Goal: Information Seeking & Learning: Learn about a topic

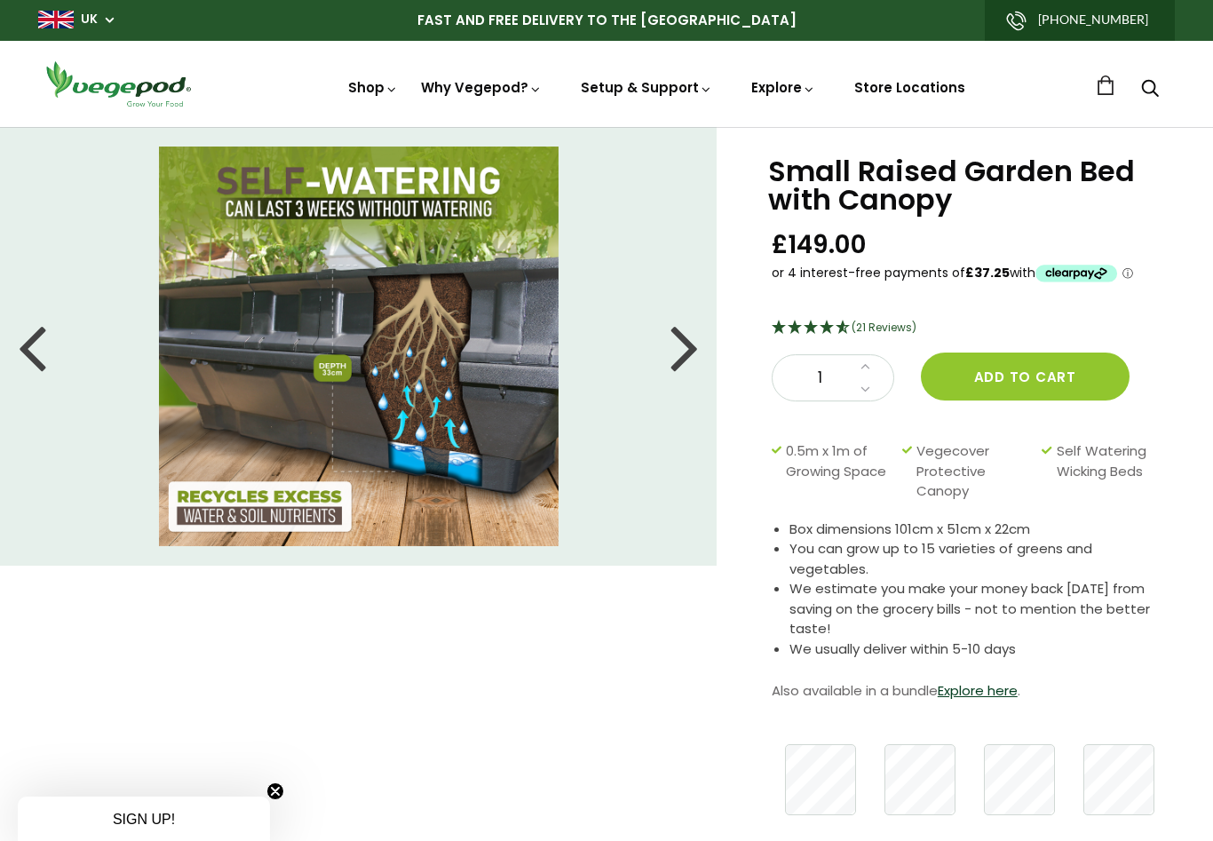
click at [784, 162] on link "News" at bounding box center [892, 164] width 294 height 45
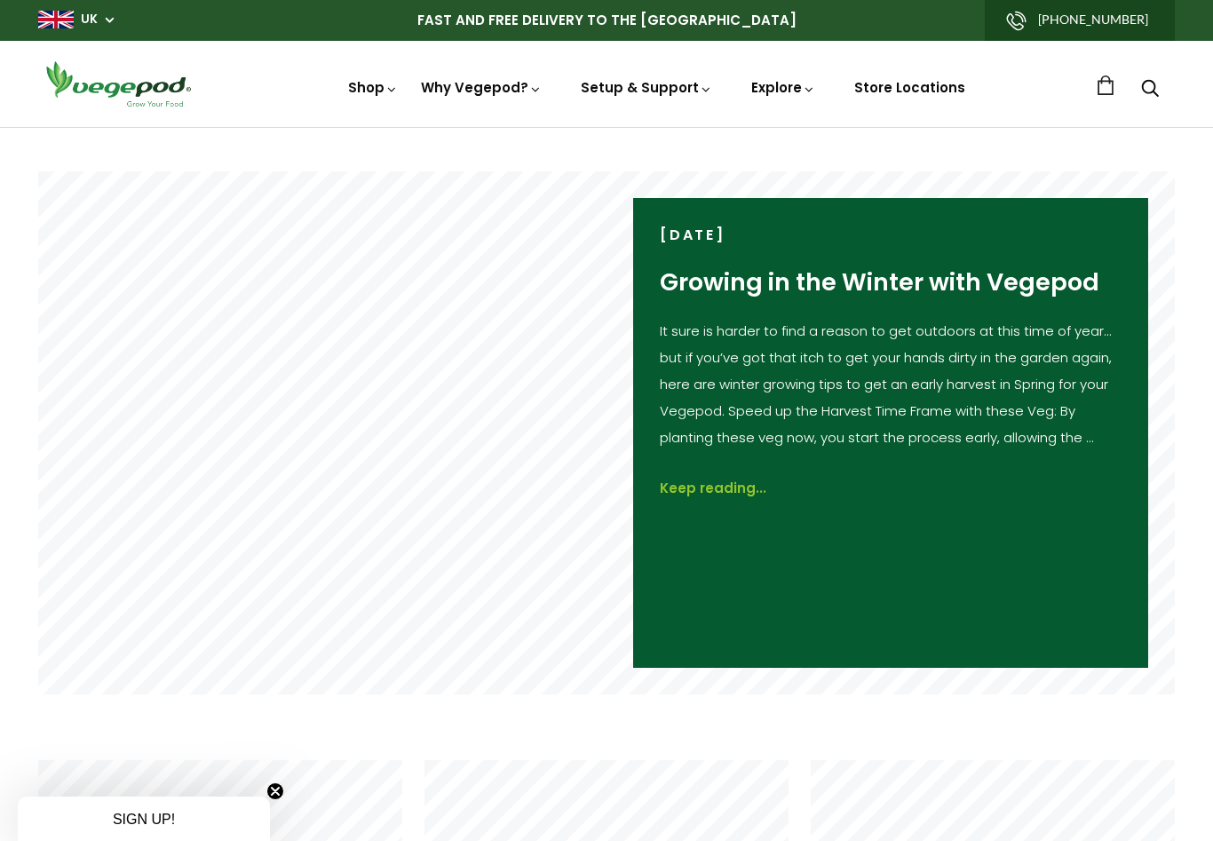
click at [705, 483] on link "Keep reading..." at bounding box center [713, 489] width 107 height 20
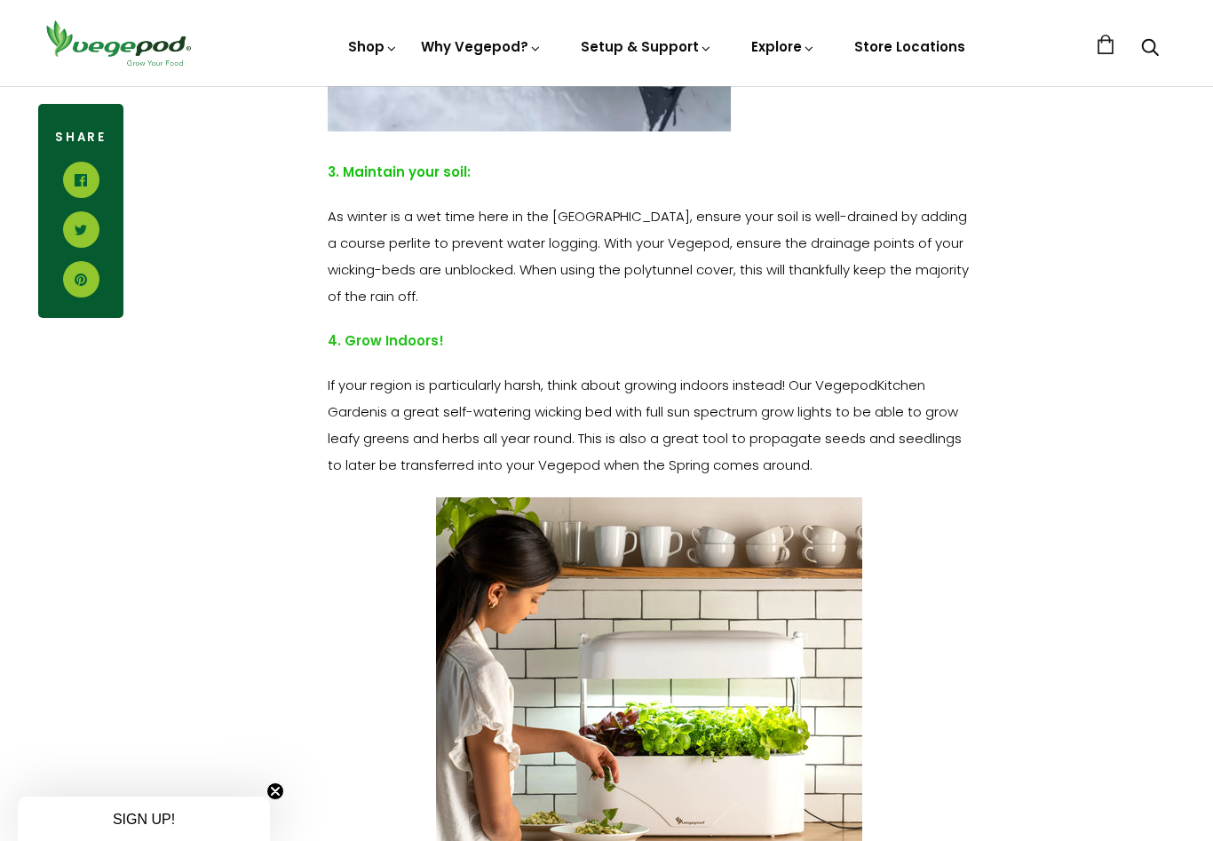
scroll to position [2992, 0]
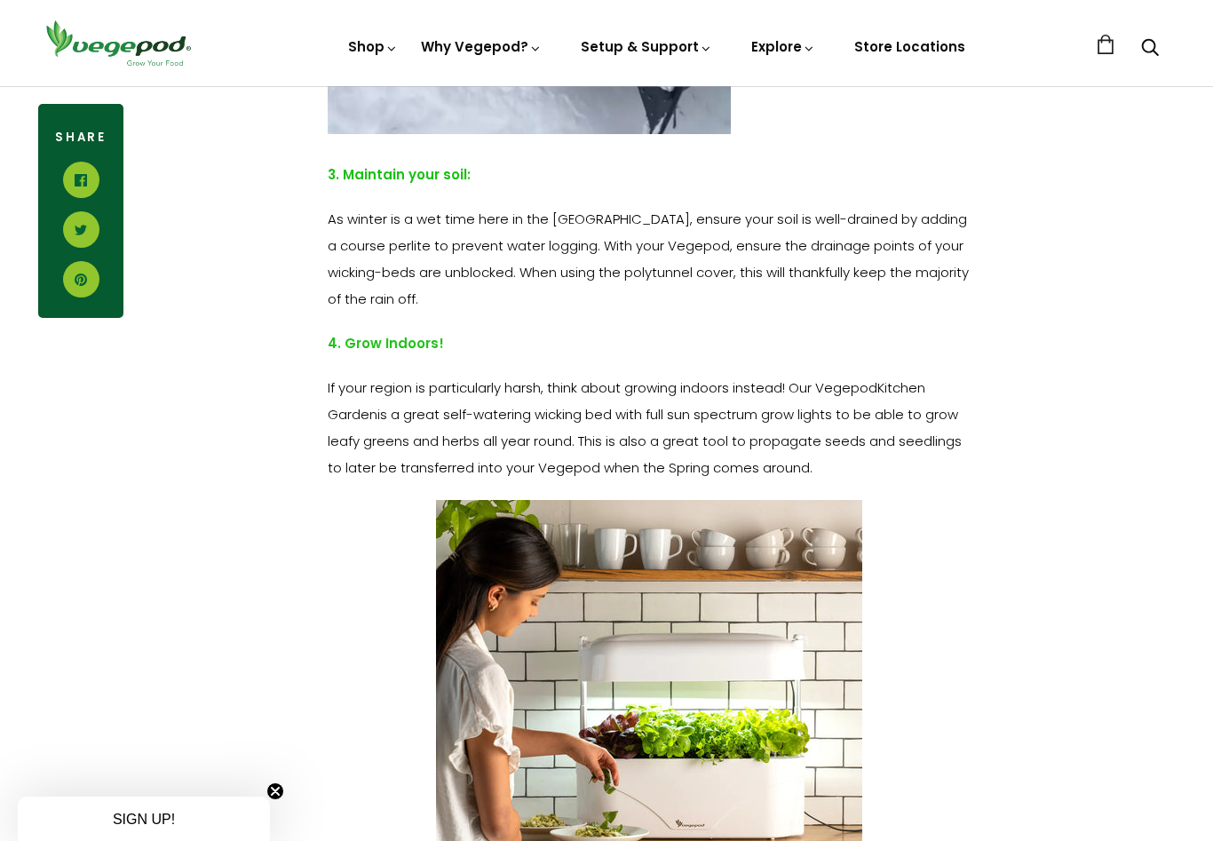
click at [606, 86] on img at bounding box center [606, 86] width 0 height 0
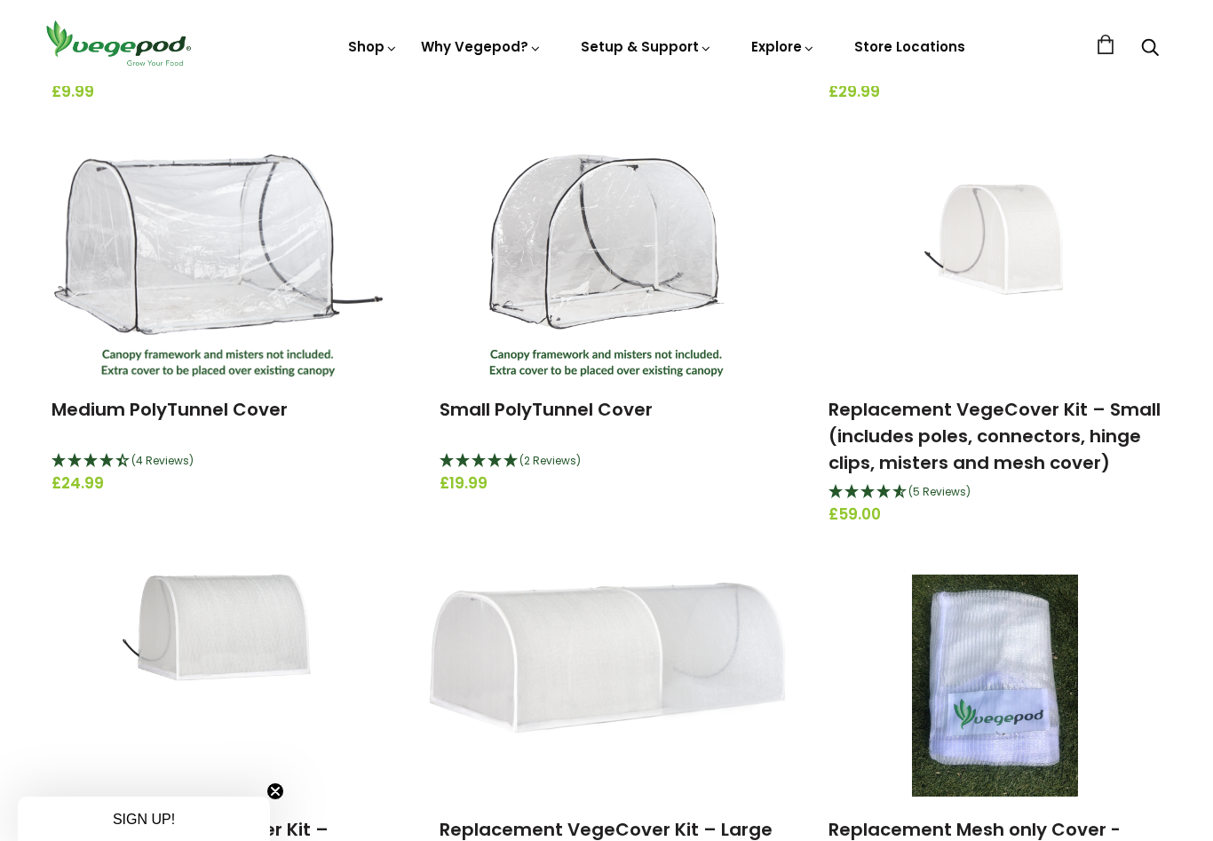
scroll to position [509, 0]
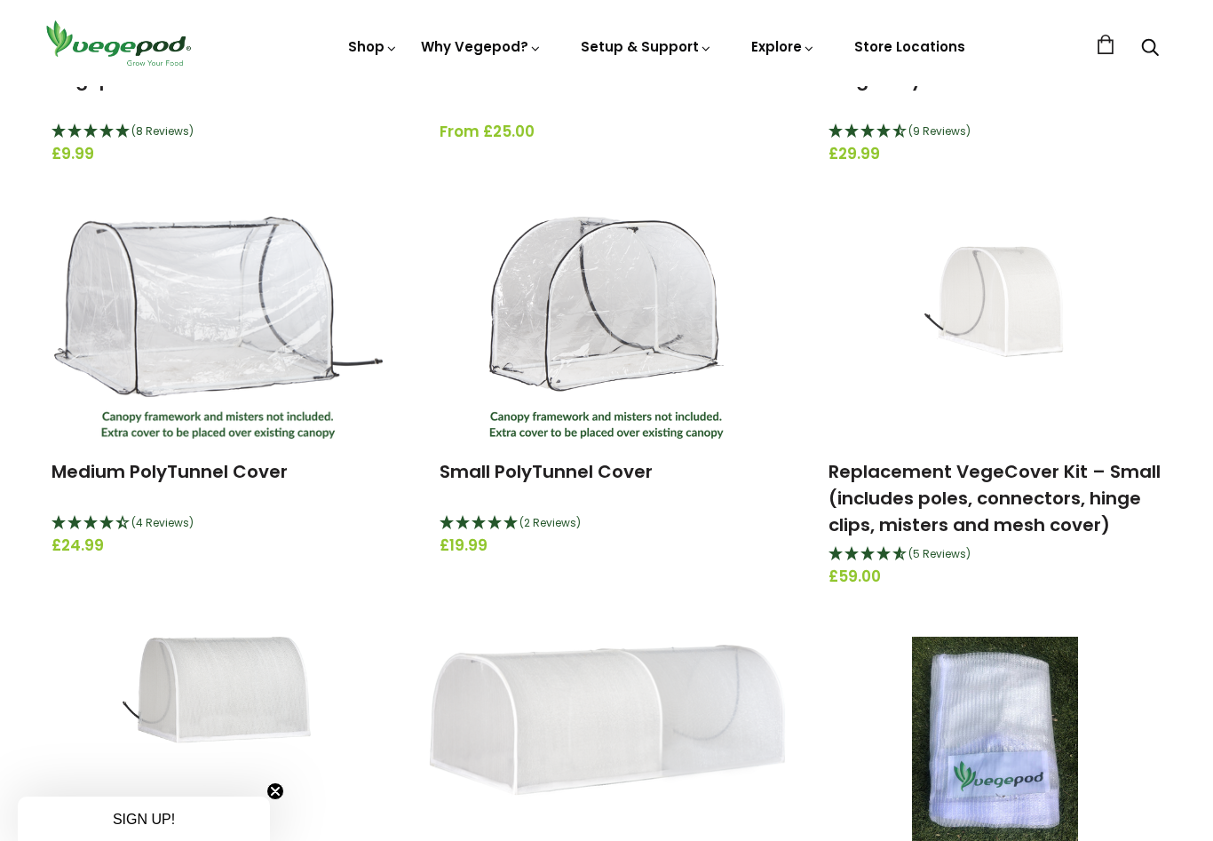
click at [547, 525] on span "(2 Reviews)" at bounding box center [549, 522] width 61 height 15
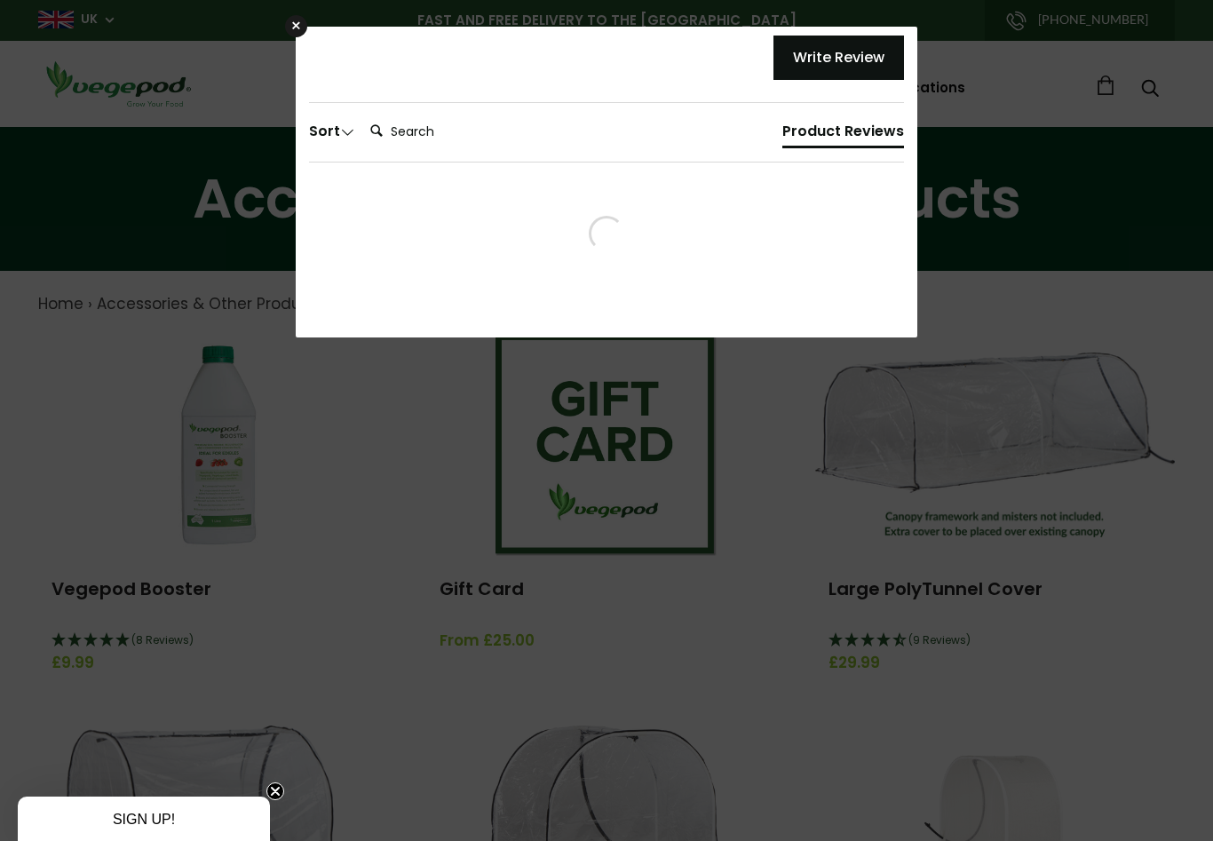
scroll to position [0, 0]
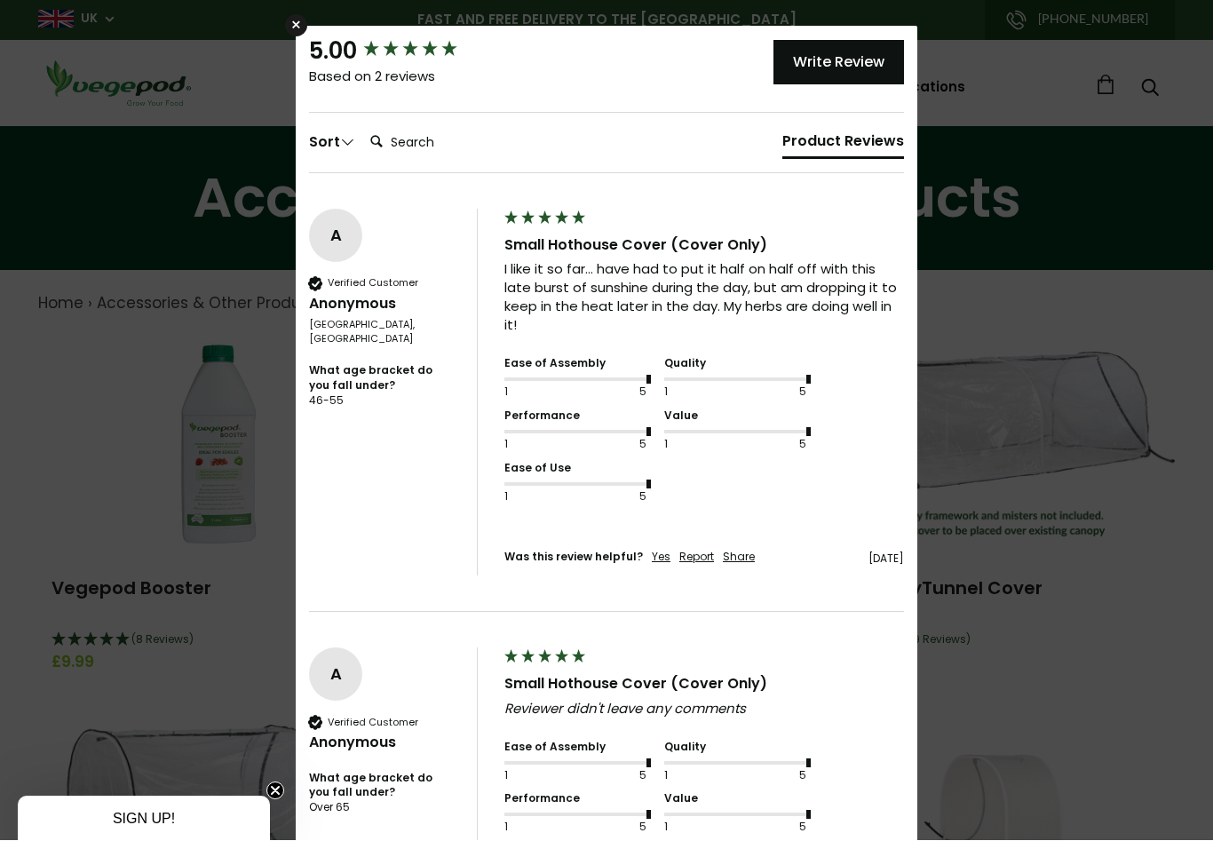
click at [293, 20] on div "×" at bounding box center [296, 26] width 22 height 22
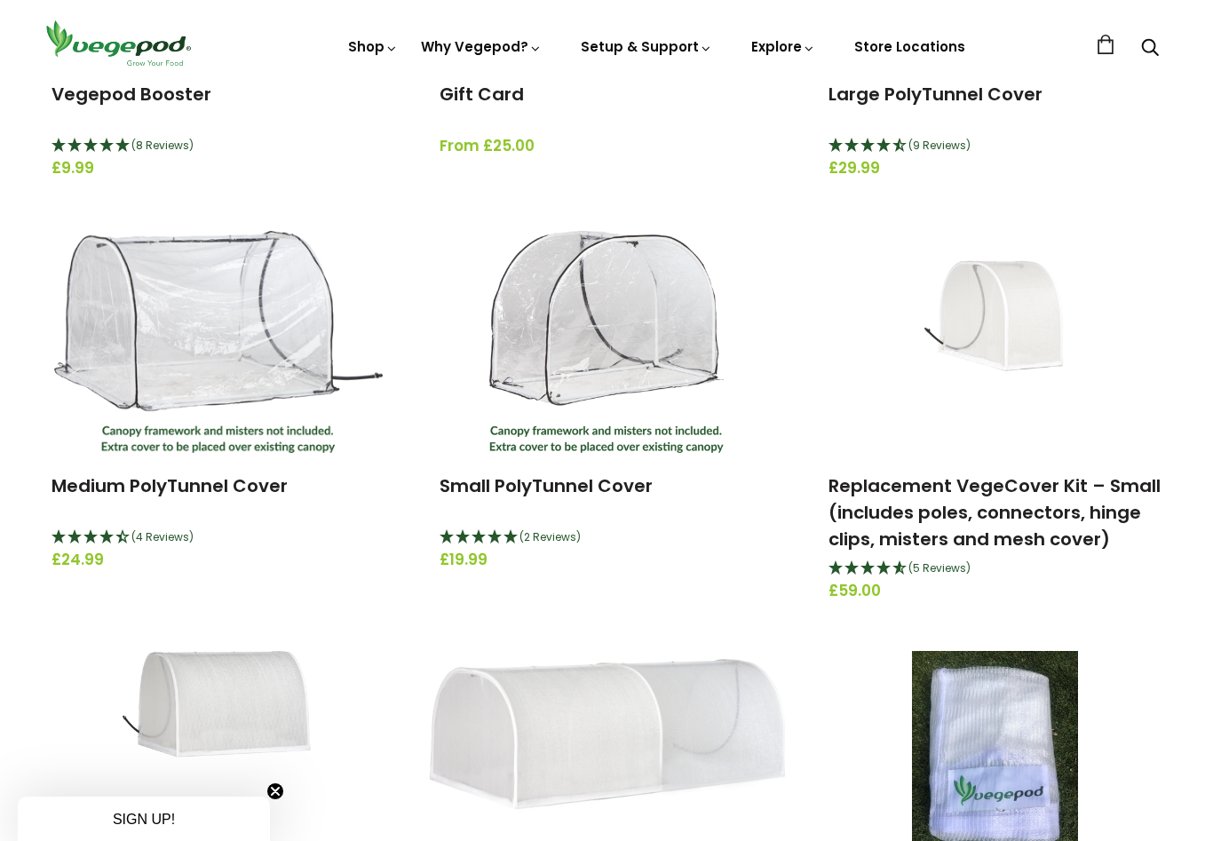
scroll to position [487, 0]
